Goal: Find specific page/section

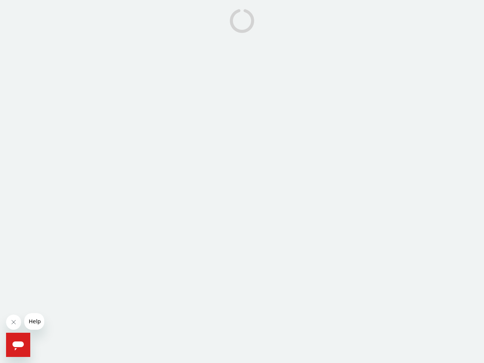
click at [14, 322] on icon "Close message from company" at bounding box center [14, 322] width 4 height 4
click at [34, 321] on span "Help" at bounding box center [35, 321] width 12 height 6
click at [18, 345] on icon "Open messaging window" at bounding box center [17, 345] width 11 height 9
